Goal: Information Seeking & Learning: Learn about a topic

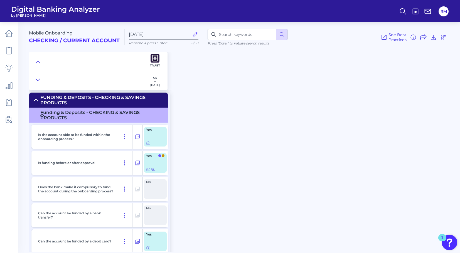
scroll to position [2901, 0]
click at [149, 145] on icon at bounding box center [148, 143] width 4 height 4
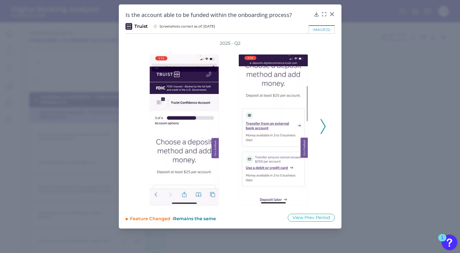
click at [324, 131] on icon at bounding box center [323, 126] width 5 height 15
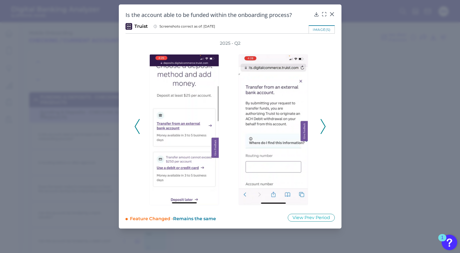
click at [324, 131] on icon at bounding box center [323, 126] width 5 height 15
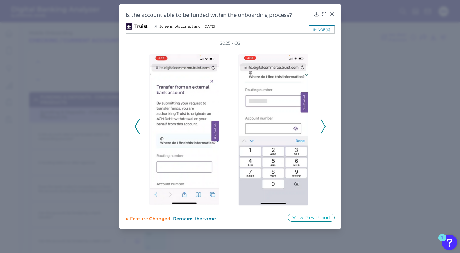
click at [324, 131] on icon at bounding box center [323, 126] width 5 height 15
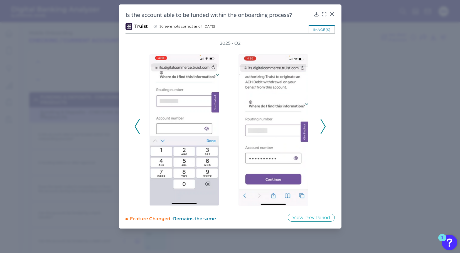
click at [324, 131] on icon at bounding box center [323, 126] width 5 height 15
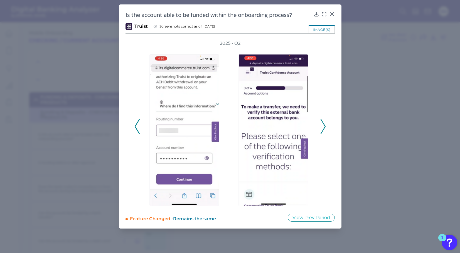
click at [324, 131] on icon at bounding box center [323, 126] width 5 height 15
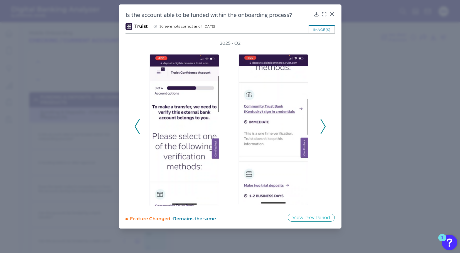
click at [324, 131] on icon at bounding box center [323, 126] width 5 height 15
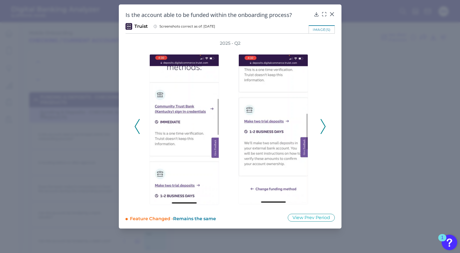
click at [324, 131] on icon at bounding box center [323, 126] width 5 height 15
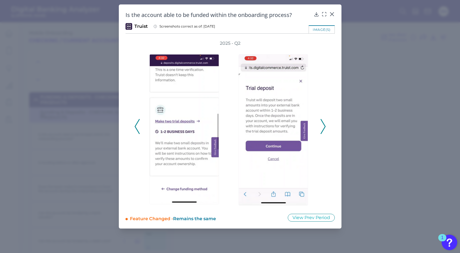
click at [138, 129] on icon at bounding box center [137, 126] width 5 height 15
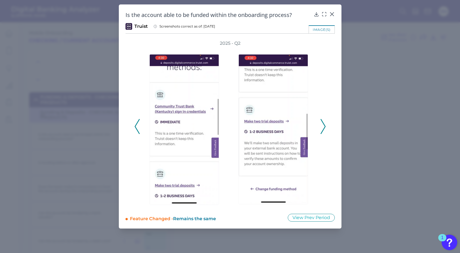
click at [322, 135] on div "2025 - Q2" at bounding box center [231, 123] width 192 height 167
click at [322, 133] on icon at bounding box center [323, 126] width 5 height 15
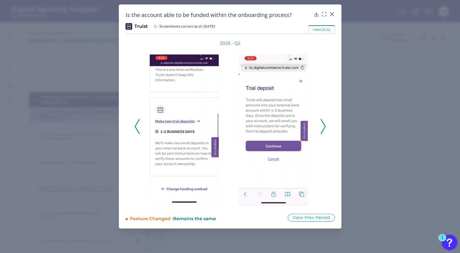
click at [322, 133] on icon at bounding box center [323, 126] width 5 height 15
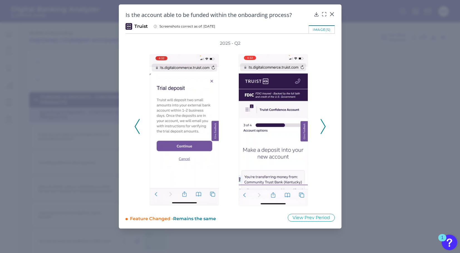
click at [322, 133] on icon at bounding box center [323, 126] width 5 height 15
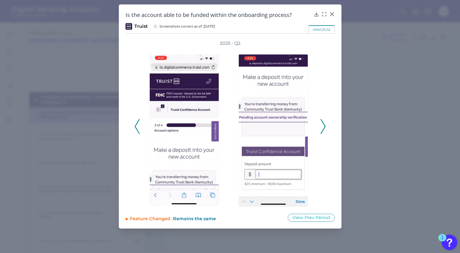
click at [322, 133] on icon at bounding box center [323, 126] width 5 height 15
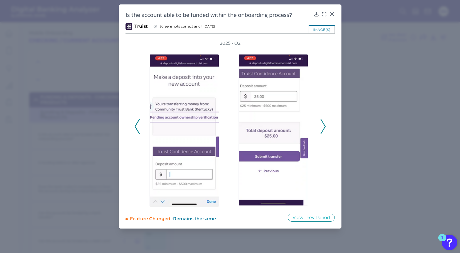
click at [322, 127] on icon at bounding box center [323, 126] width 5 height 15
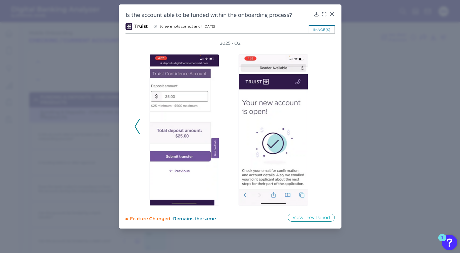
click at [137, 127] on icon at bounding box center [137, 126] width 5 height 15
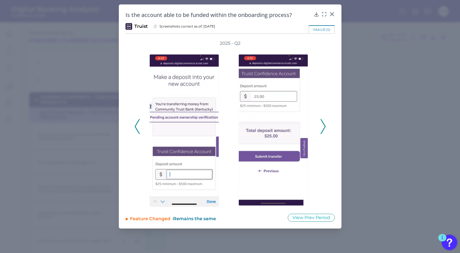
click at [137, 127] on icon at bounding box center [137, 126] width 5 height 15
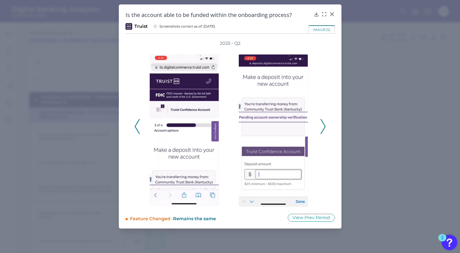
click at [136, 129] on icon at bounding box center [137, 126] width 5 height 15
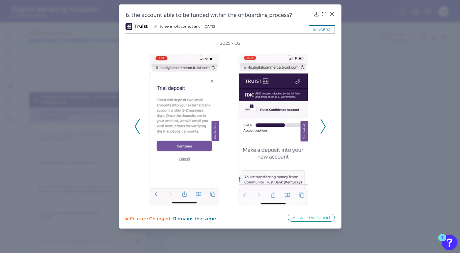
click at [136, 129] on icon at bounding box center [137, 126] width 5 height 15
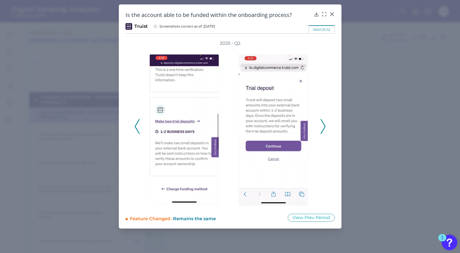
click at [136, 129] on icon at bounding box center [137, 126] width 5 height 15
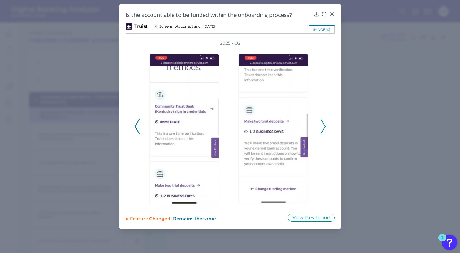
click at [136, 129] on icon at bounding box center [137, 126] width 5 height 15
click at [135, 128] on icon at bounding box center [137, 126] width 5 height 15
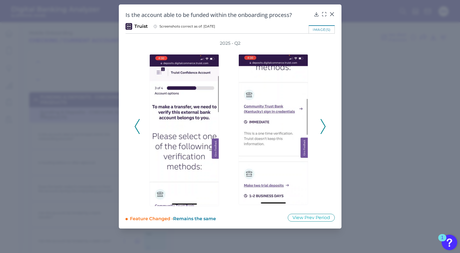
click at [135, 128] on icon at bounding box center [137, 126] width 5 height 15
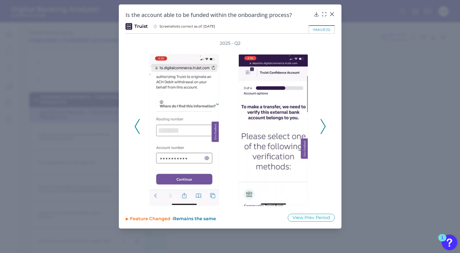
click at [135, 128] on icon at bounding box center [137, 126] width 5 height 15
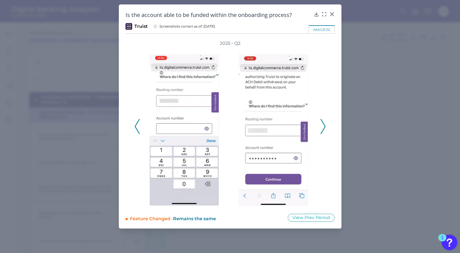
click at [135, 128] on icon at bounding box center [137, 126] width 5 height 15
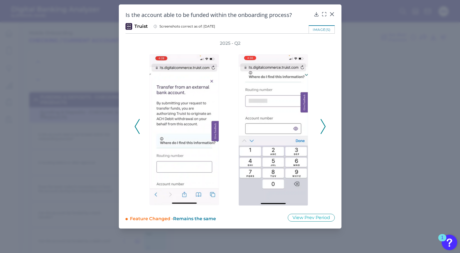
click at [135, 128] on icon at bounding box center [137, 126] width 5 height 15
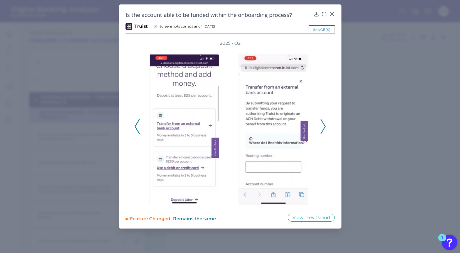
click at [135, 128] on icon at bounding box center [137, 126] width 5 height 15
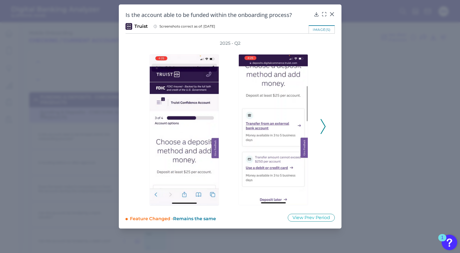
click at [135, 128] on div "2025 - Q2" at bounding box center [231, 123] width 192 height 167
